Goal: Task Accomplishment & Management: Manage account settings

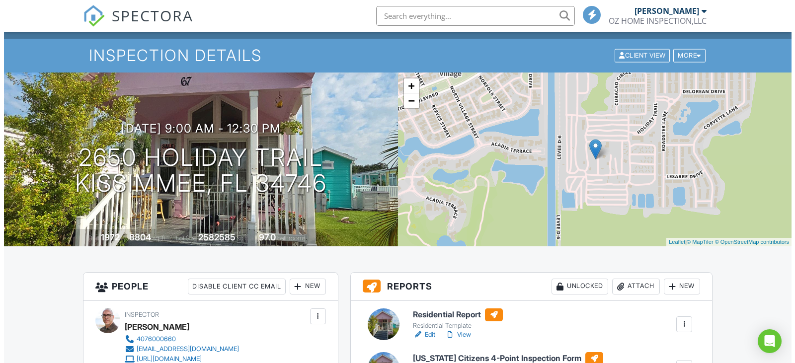
scroll to position [199, 0]
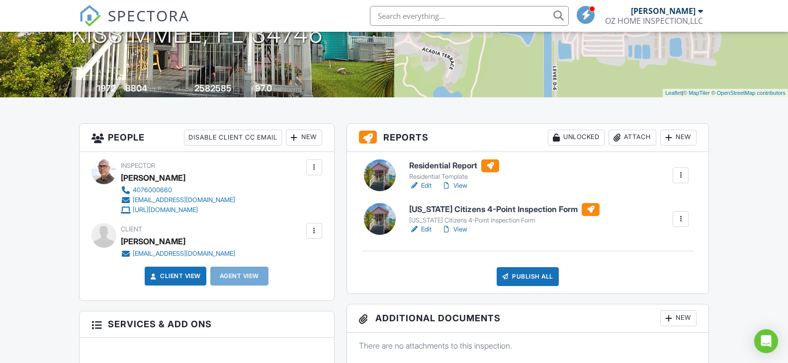
click at [533, 278] on div "Publish All" at bounding box center [527, 276] width 62 height 19
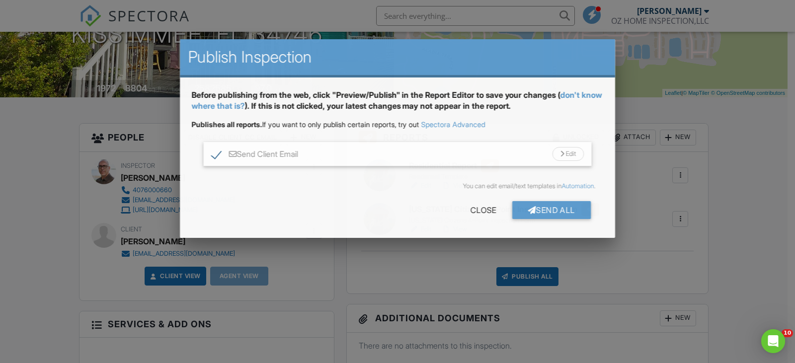
scroll to position [0, 0]
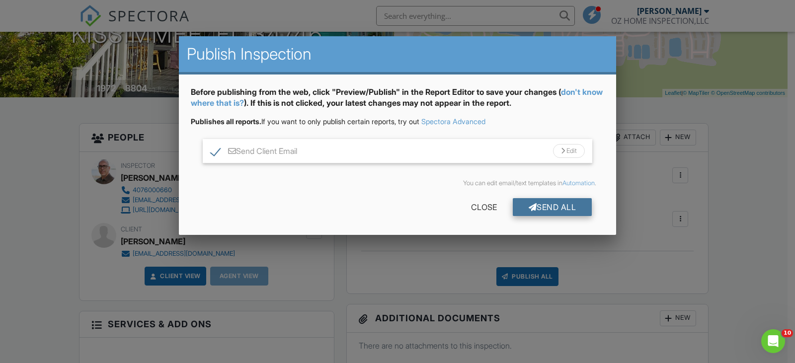
click at [565, 210] on div "Send All" at bounding box center [553, 207] width 80 height 18
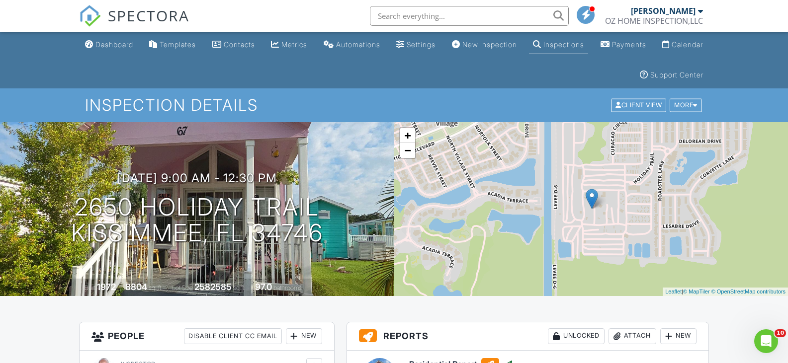
click at [109, 46] on div "Dashboard" at bounding box center [114, 44] width 38 height 8
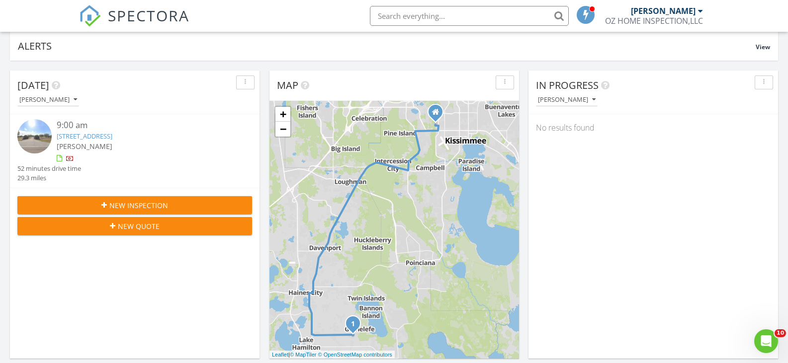
scroll to position [99, 0]
click at [112, 135] on link "3595 Kokomo Rd, Haines City, FL 33844" at bounding box center [85, 135] width 56 height 9
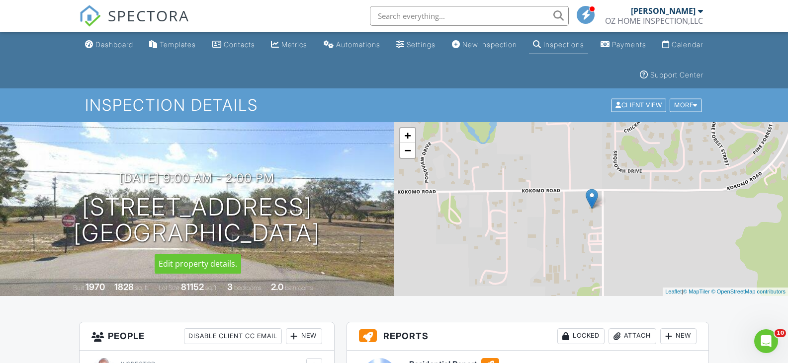
drag, startPoint x: 89, startPoint y: 205, endPoint x: 333, endPoint y: 240, distance: 246.5
click at [333, 240] on div "08/28/2025 9:00 am - 2:00 pm 3595 Kokomo Rd Haines City, FL 33844" at bounding box center [197, 208] width 394 height 75
copy h1 "3595 Kokomo Rd Haines City, FL 33844"
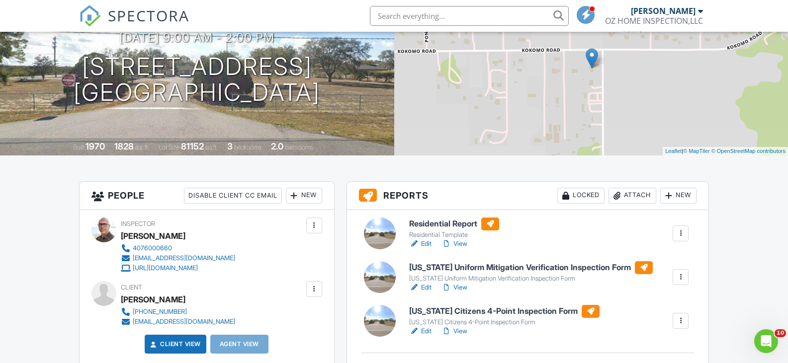
scroll to position [149, 0]
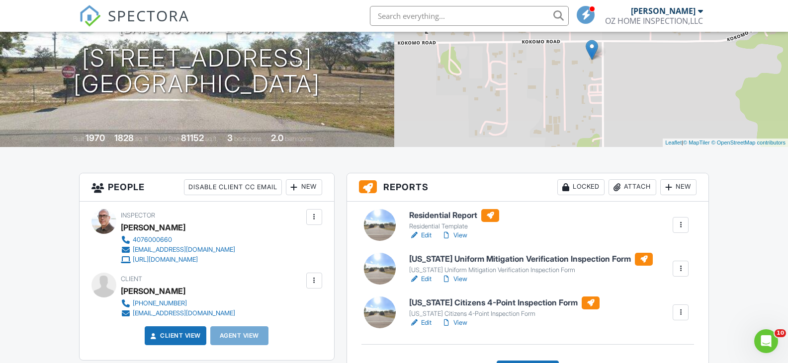
click at [453, 214] on h6 "Residential Report" at bounding box center [454, 215] width 90 height 13
